Goal: Check status: Check status

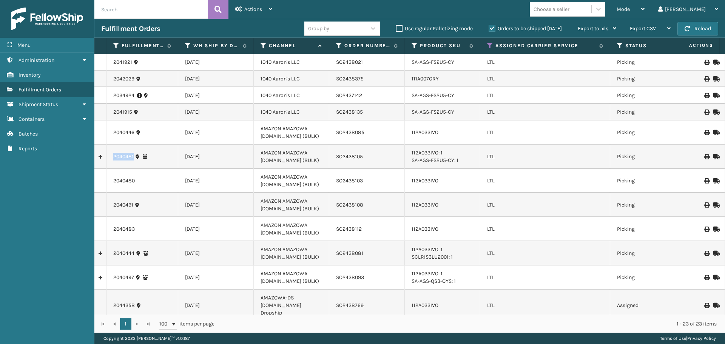
drag, startPoint x: 133, startPoint y: 157, endPoint x: 99, endPoint y: 158, distance: 34.3
click at [99, 158] on tr "2040481 [DATE] AMAZON AMAZOWA [DOMAIN_NAME] (BULK) SO2438105 112A033IVO: 1 SA-A…" at bounding box center [694, 157] width 1200 height 24
copy tr "2040481"
drag, startPoint x: 136, startPoint y: 134, endPoint x: 108, endPoint y: 134, distance: 28.3
click at [108, 134] on td "2040446" at bounding box center [142, 132] width 72 height 24
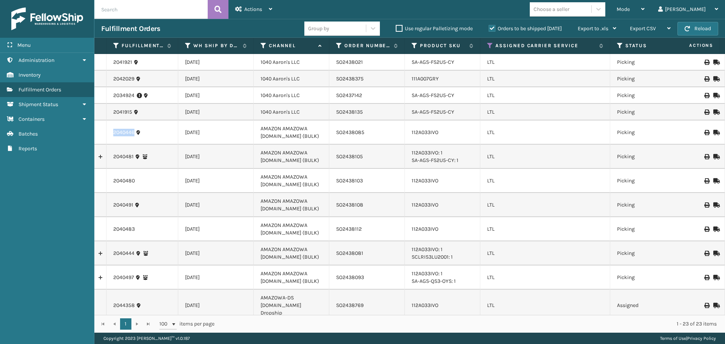
copy link "2040446"
drag, startPoint x: 134, startPoint y: 158, endPoint x: 111, endPoint y: 158, distance: 23.4
click at [111, 158] on td "2040481" at bounding box center [142, 157] width 72 height 24
copy link "2040481"
click at [713, 154] on icon at bounding box center [715, 156] width 5 height 5
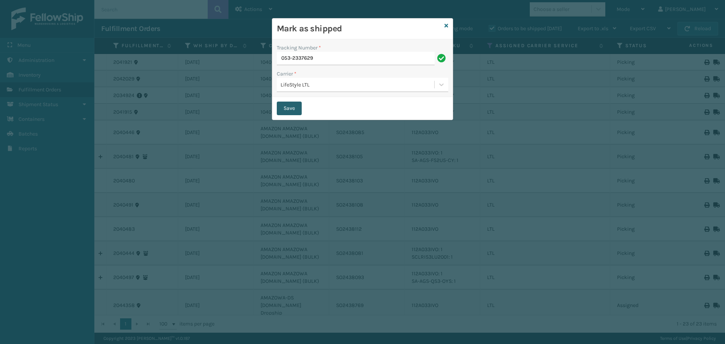
click at [292, 106] on button "Save" at bounding box center [289, 109] width 25 height 14
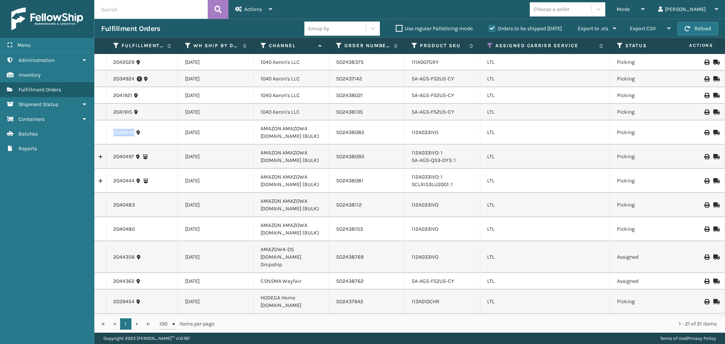
drag, startPoint x: 134, startPoint y: 135, endPoint x: 105, endPoint y: 134, distance: 29.8
click at [105, 134] on tr "2040446 [DATE] AMAZON AMAZOWA [DOMAIN_NAME] (BULK) SO2438085 112A033IVO LTL Pic…" at bounding box center [694, 132] width 1200 height 24
copy tr "2040446"
drag, startPoint x: 135, startPoint y: 158, endPoint x: 109, endPoint y: 159, distance: 26.1
click at [109, 159] on td "2040497" at bounding box center [142, 157] width 72 height 24
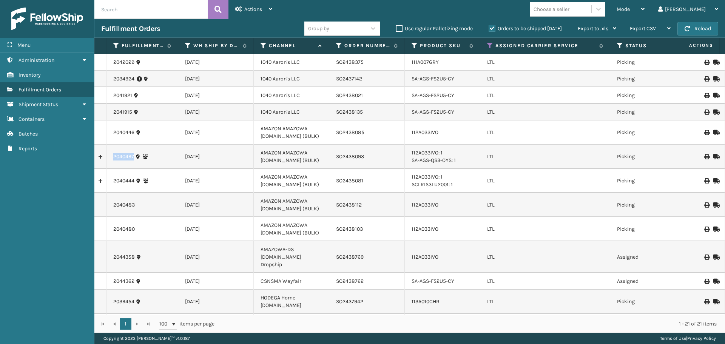
copy link "2040497"
drag, startPoint x: 135, startPoint y: 182, endPoint x: 109, endPoint y: 182, distance: 25.7
click at [109, 182] on td "2040444" at bounding box center [142, 181] width 72 height 24
copy link "2040444"
drag, startPoint x: 142, startPoint y: 204, endPoint x: 106, endPoint y: 204, distance: 35.1
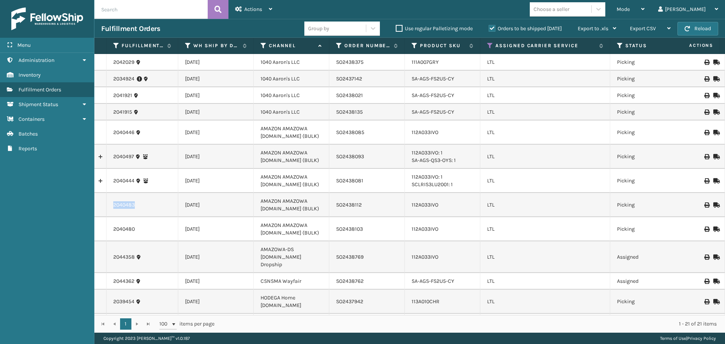
click at [106, 204] on td "2040483" at bounding box center [142, 205] width 72 height 24
copy link "2040483"
drag, startPoint x: 137, startPoint y: 229, endPoint x: 112, endPoint y: 231, distance: 25.3
click at [112, 231] on td "2040480" at bounding box center [142, 229] width 72 height 24
copy link "2040480"
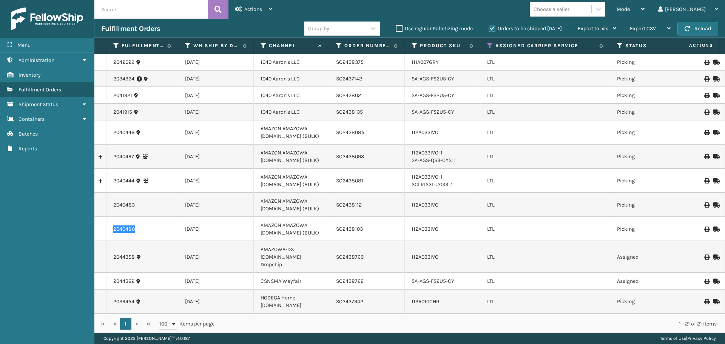
scroll to position [192, 0]
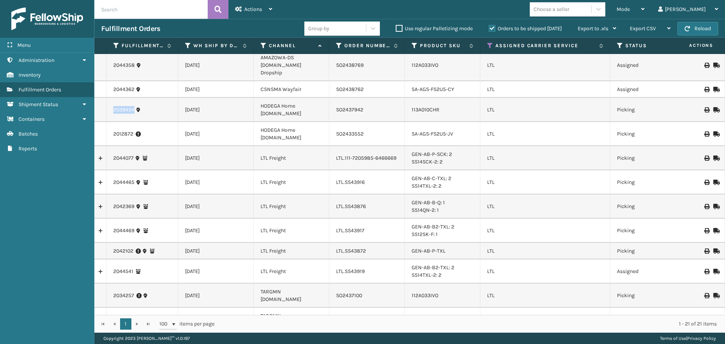
drag, startPoint x: 135, startPoint y: 104, endPoint x: 107, endPoint y: 105, distance: 27.6
click at [107, 105] on td "2039454" at bounding box center [142, 110] width 72 height 24
copy link "2039454"
